Goal: Share content

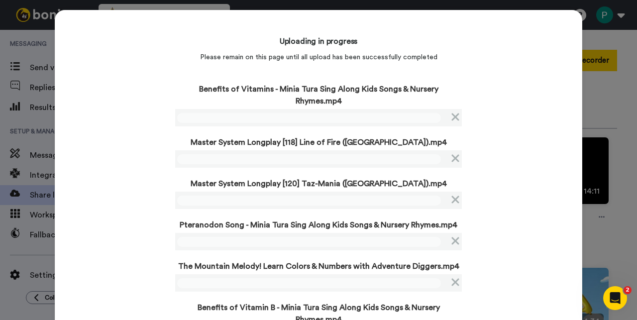
click at [107, 154] on div "Uploading in progress Please remain on this page until all upload has been succ…" at bounding box center [319, 188] width 528 height 356
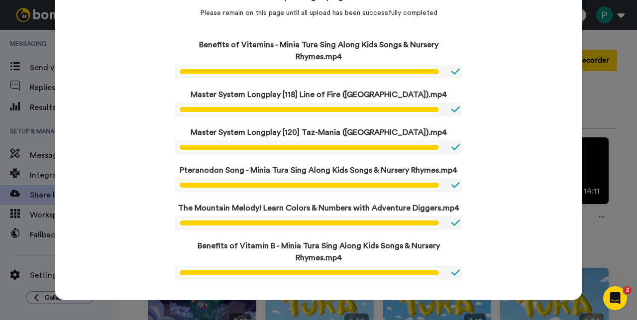
scroll to position [68, 0]
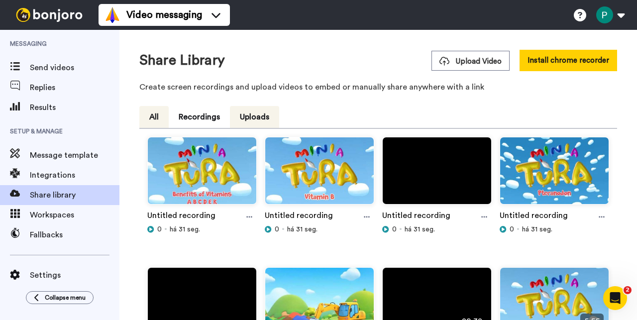
click at [150, 115] on button "All" at bounding box center [153, 117] width 29 height 22
